Goal: Task Accomplishment & Management: Manage account settings

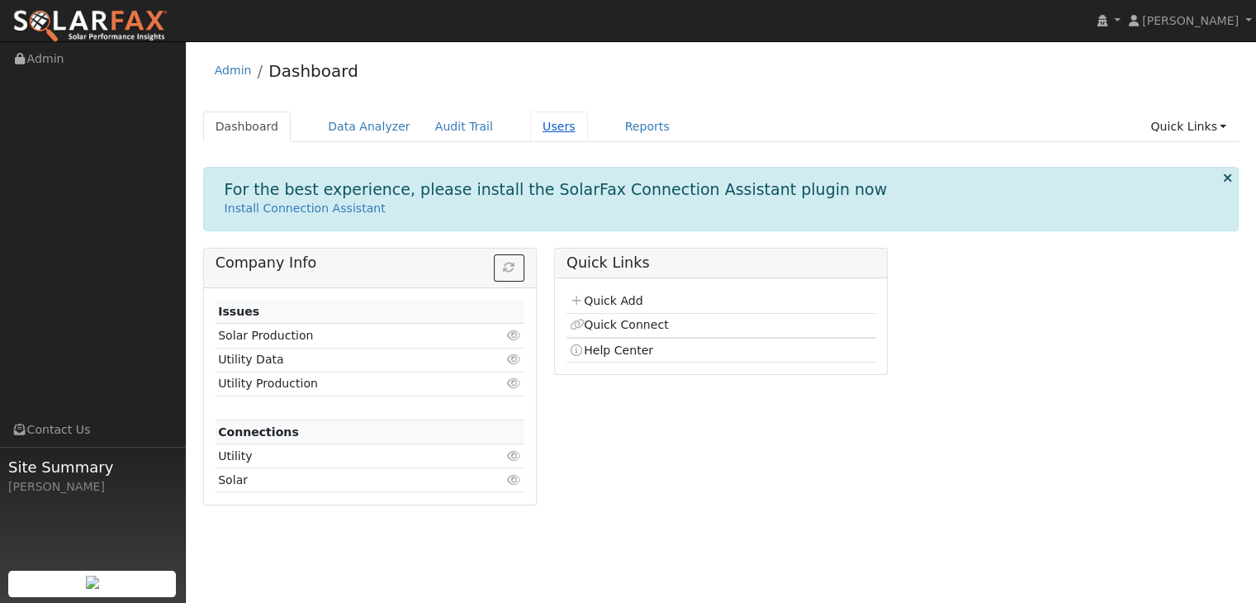
click at [530, 121] on link "Users" at bounding box center [559, 126] width 58 height 31
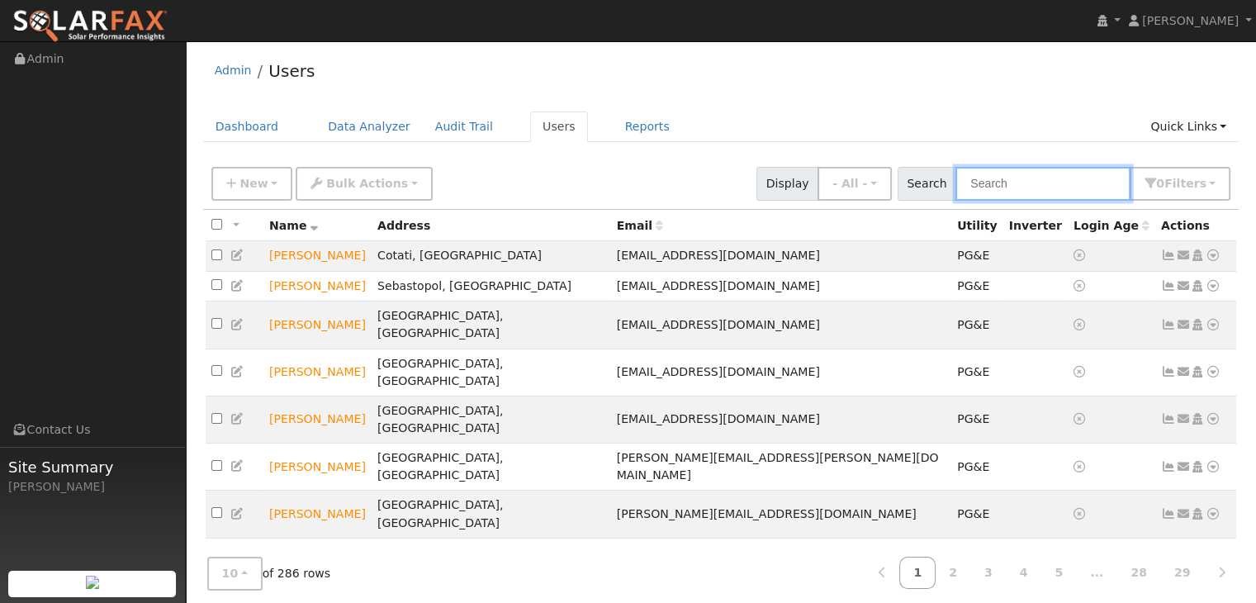
click at [1042, 181] on input "text" at bounding box center [1043, 184] width 175 height 34
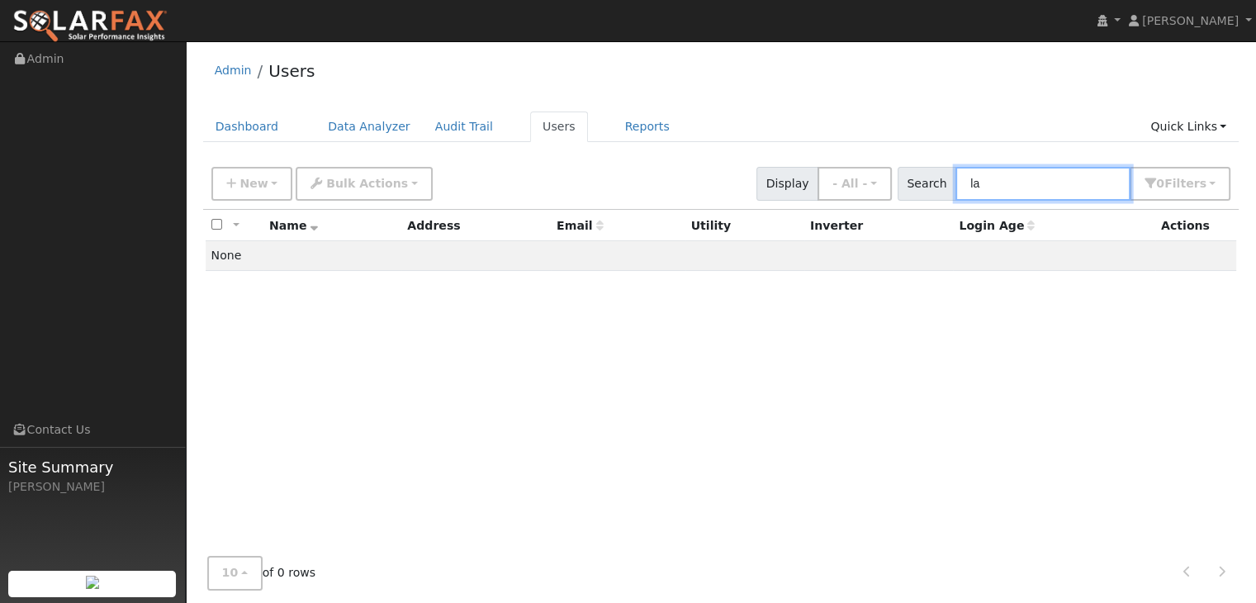
type input "l"
